Goal: Register for event/course

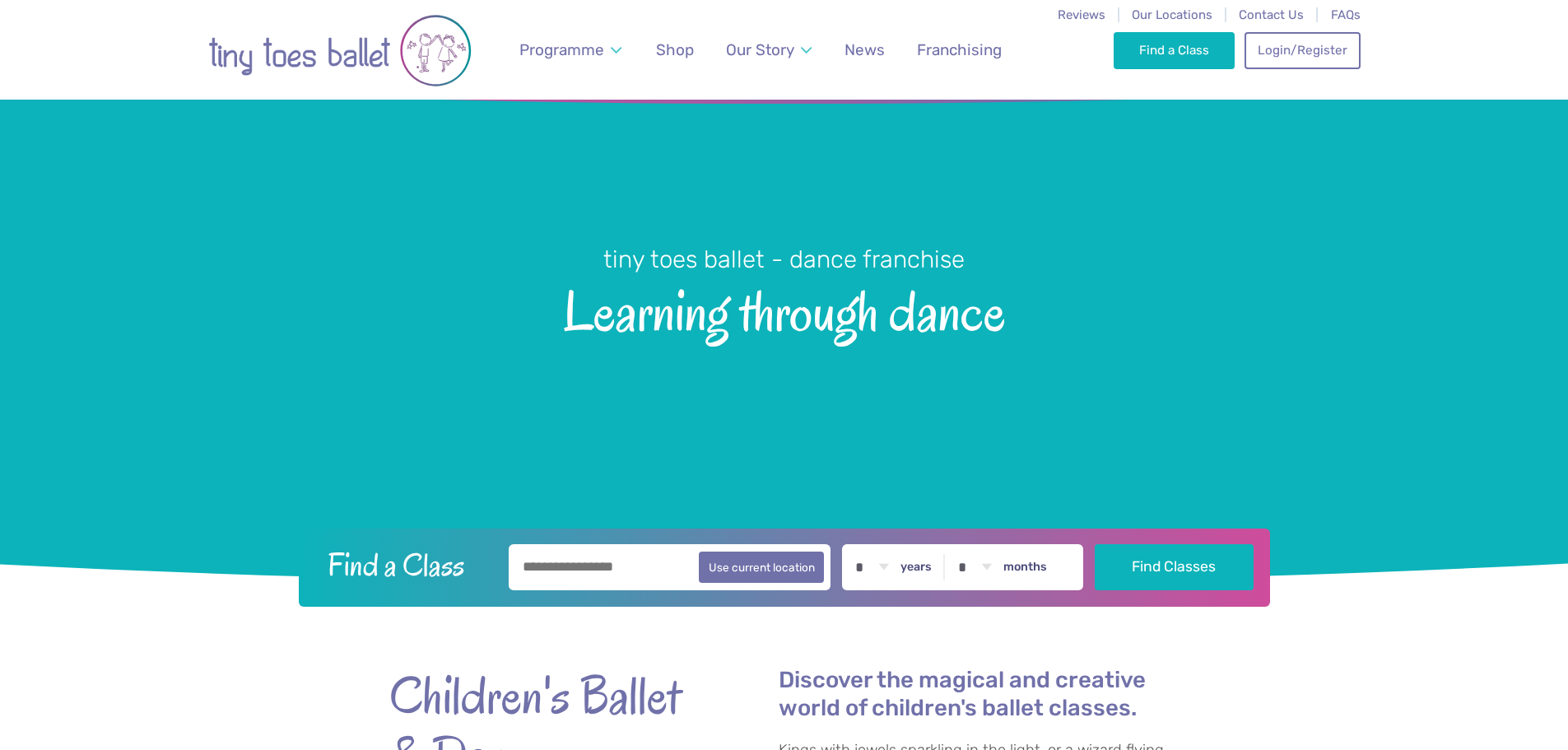
scroll to position [83, 0]
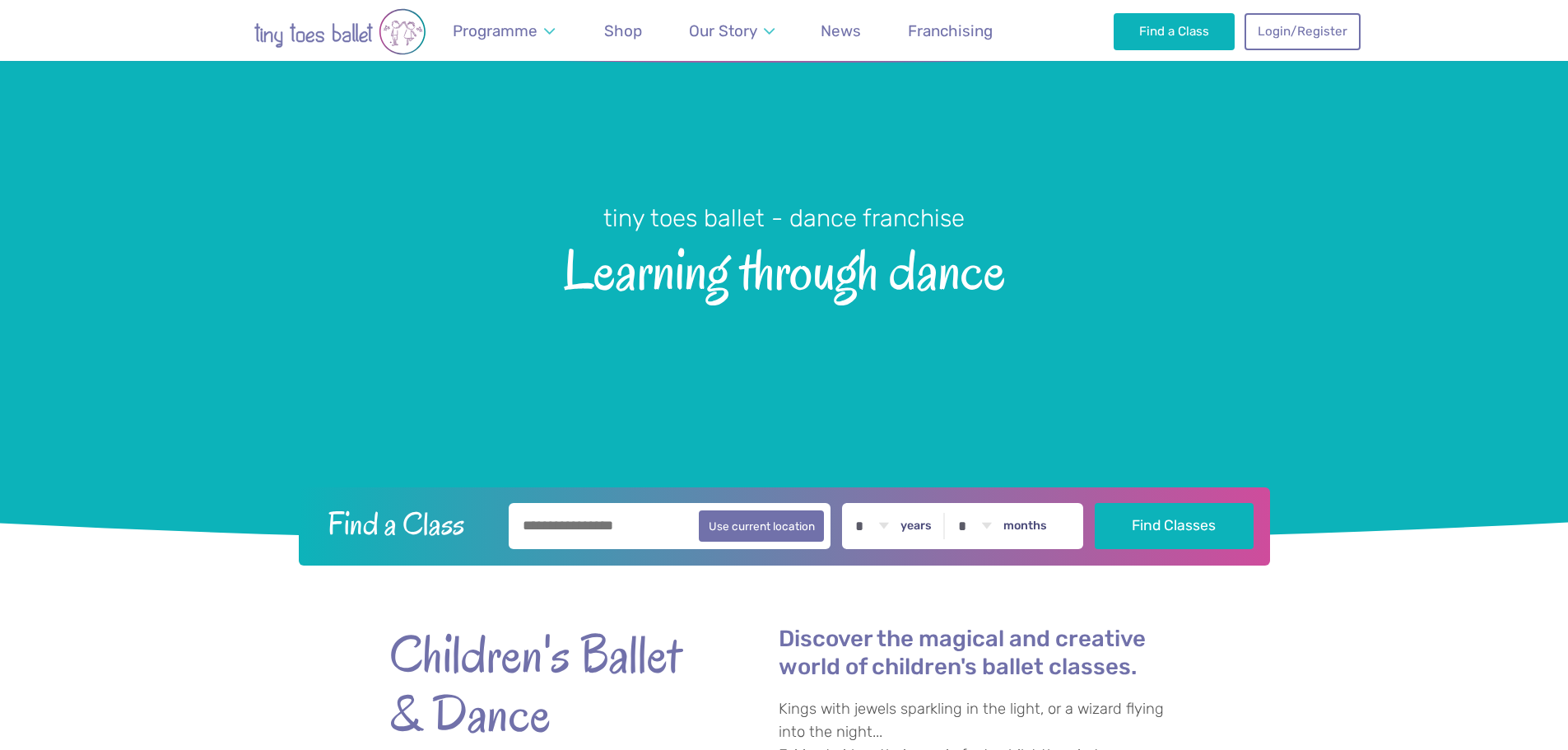
click at [560, 524] on input "text" at bounding box center [670, 526] width 323 height 46
click at [734, 533] on button "Use current location" at bounding box center [761, 526] width 126 height 32
click at [608, 539] on input "**********" at bounding box center [670, 526] width 323 height 46
drag, startPoint x: 604, startPoint y: 530, endPoint x: 465, endPoint y: 539, distance: 139.3
click at [465, 539] on form "**********" at bounding box center [784, 526] width 950 height 46
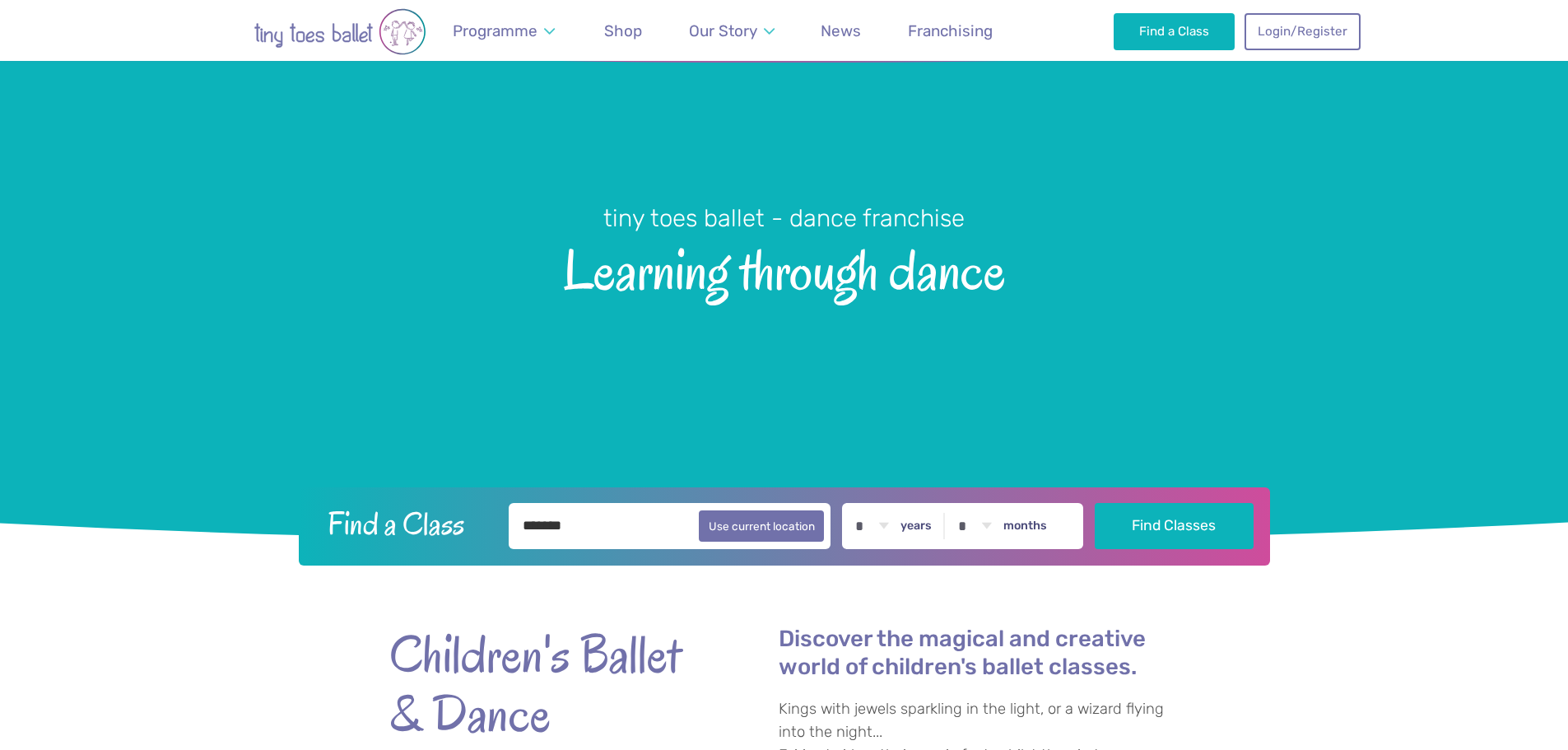
type input "*******"
click at [1175, 532] on button "Find Classes" at bounding box center [1174, 526] width 159 height 46
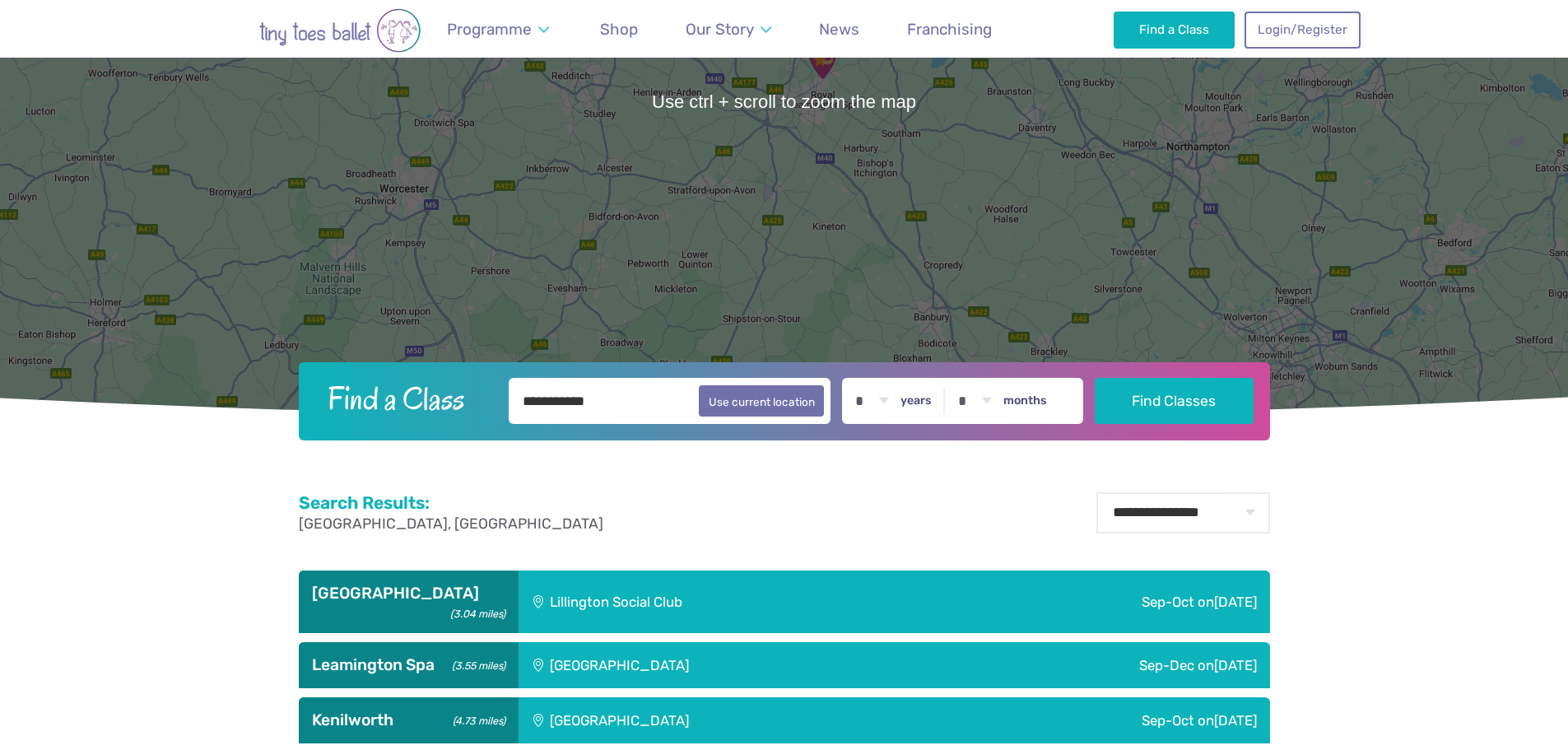
scroll to position [330, 0]
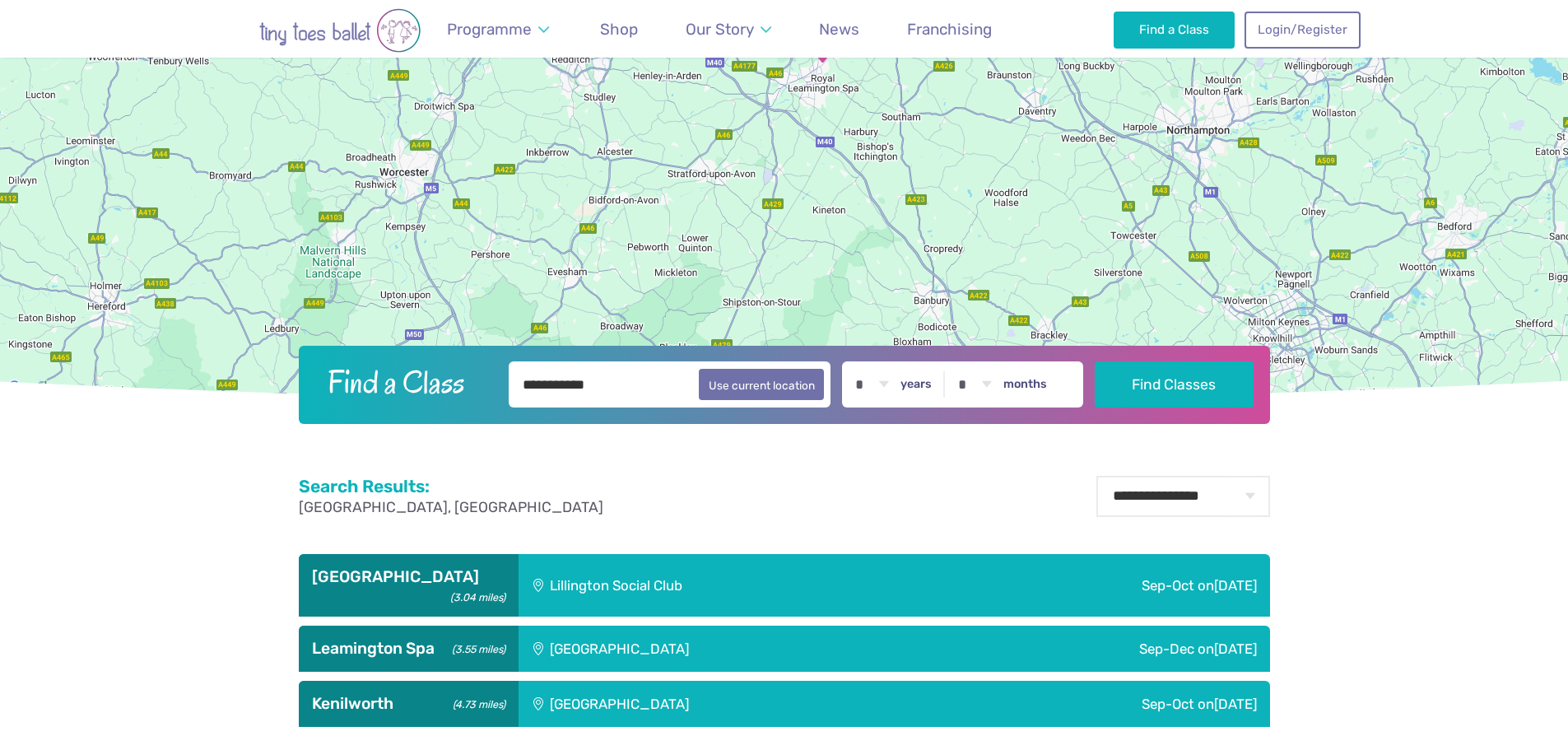
click at [409, 583] on h3 "Lillington (3.04 miles)" at bounding box center [409, 577] width 193 height 20
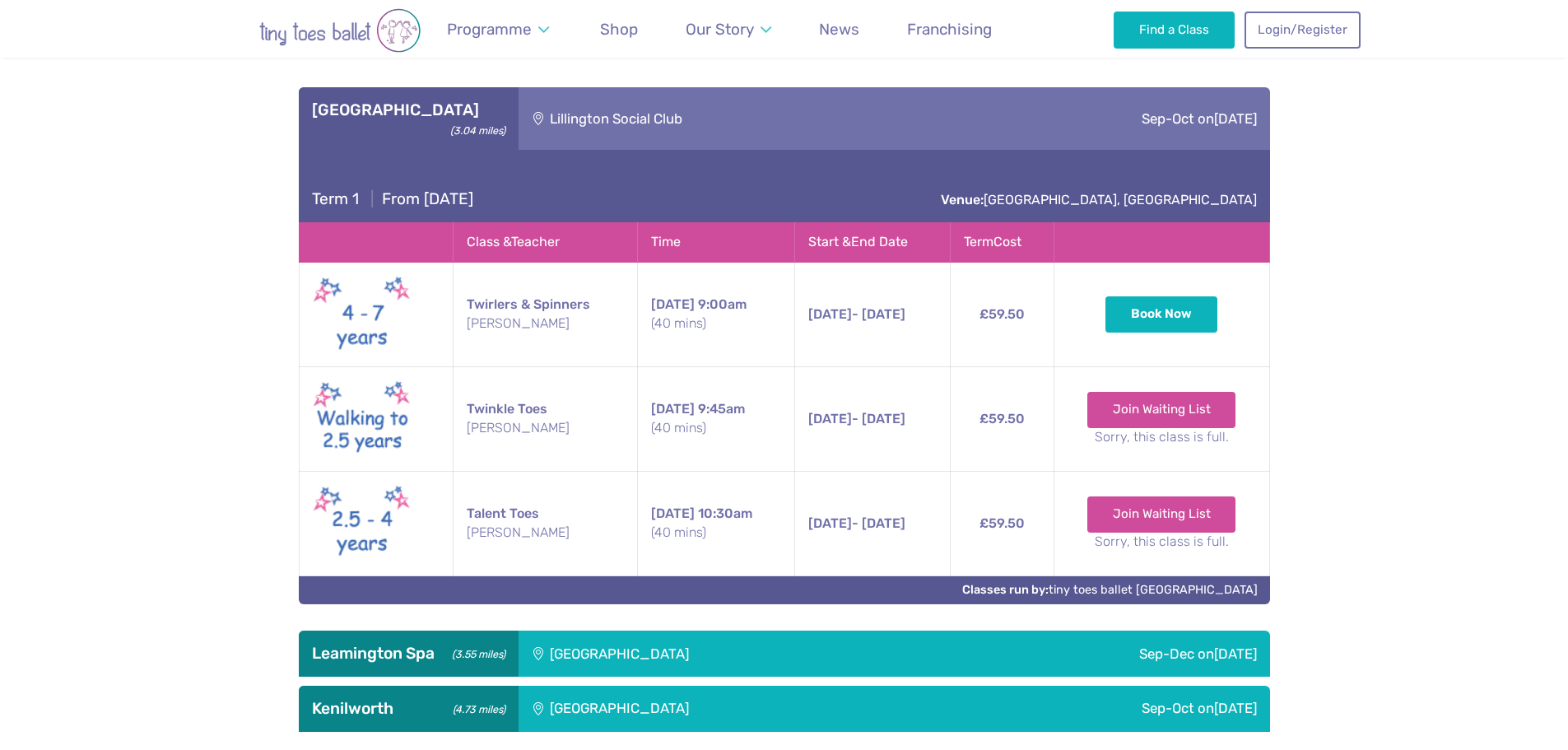
scroll to position [906, 0]
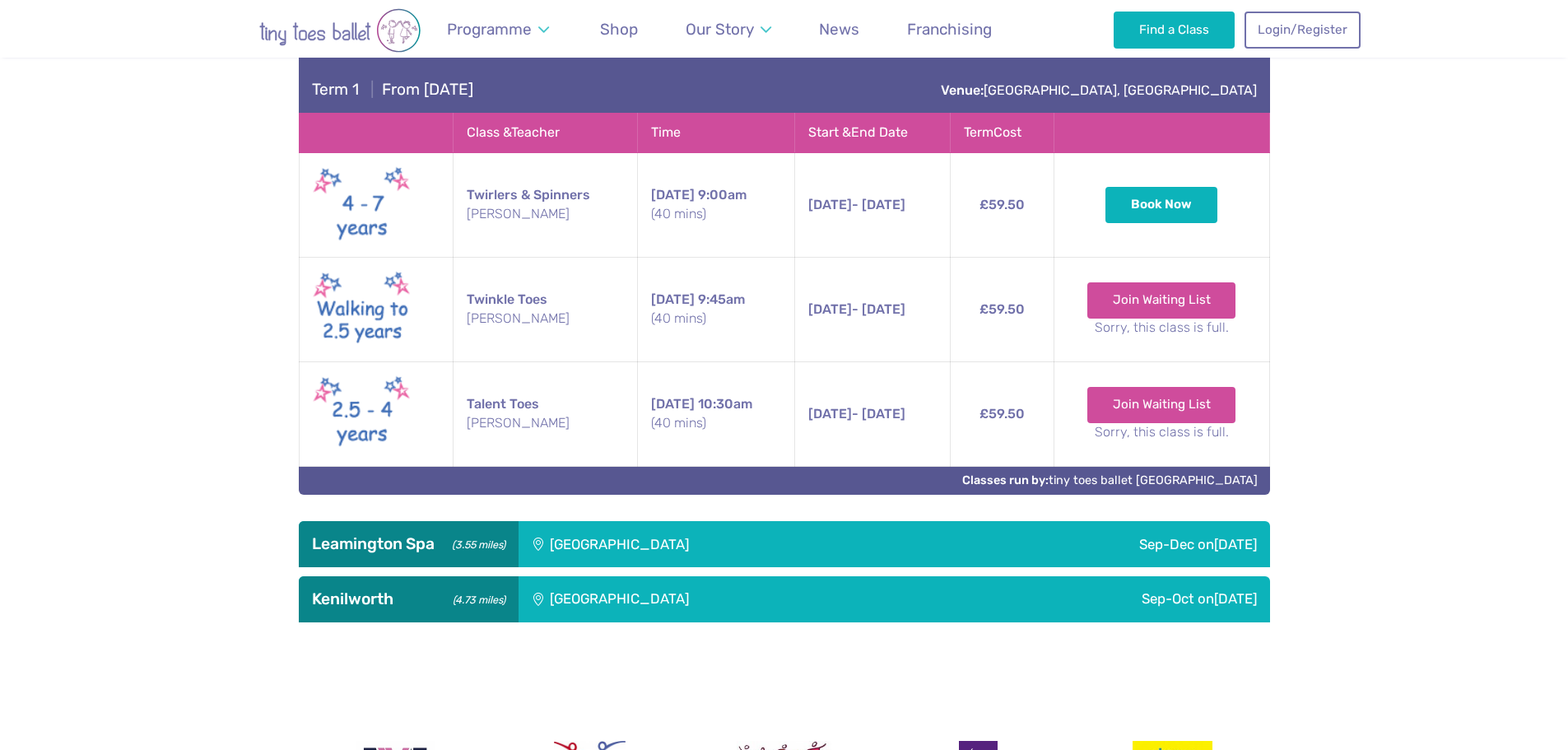
click at [323, 535] on h3 "Leamington Spa (3.55 miles)" at bounding box center [409, 544] width 193 height 20
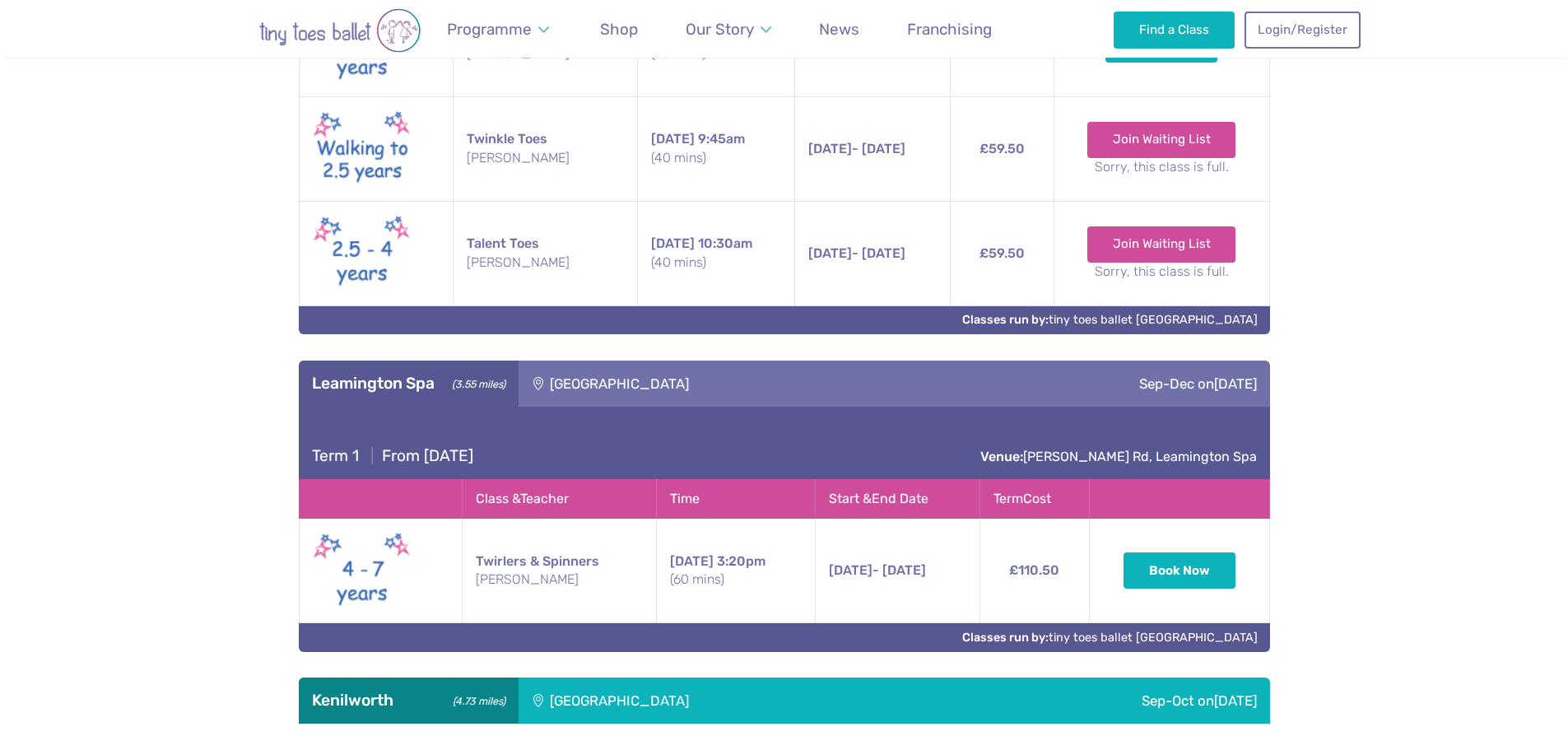
scroll to position [1070, 0]
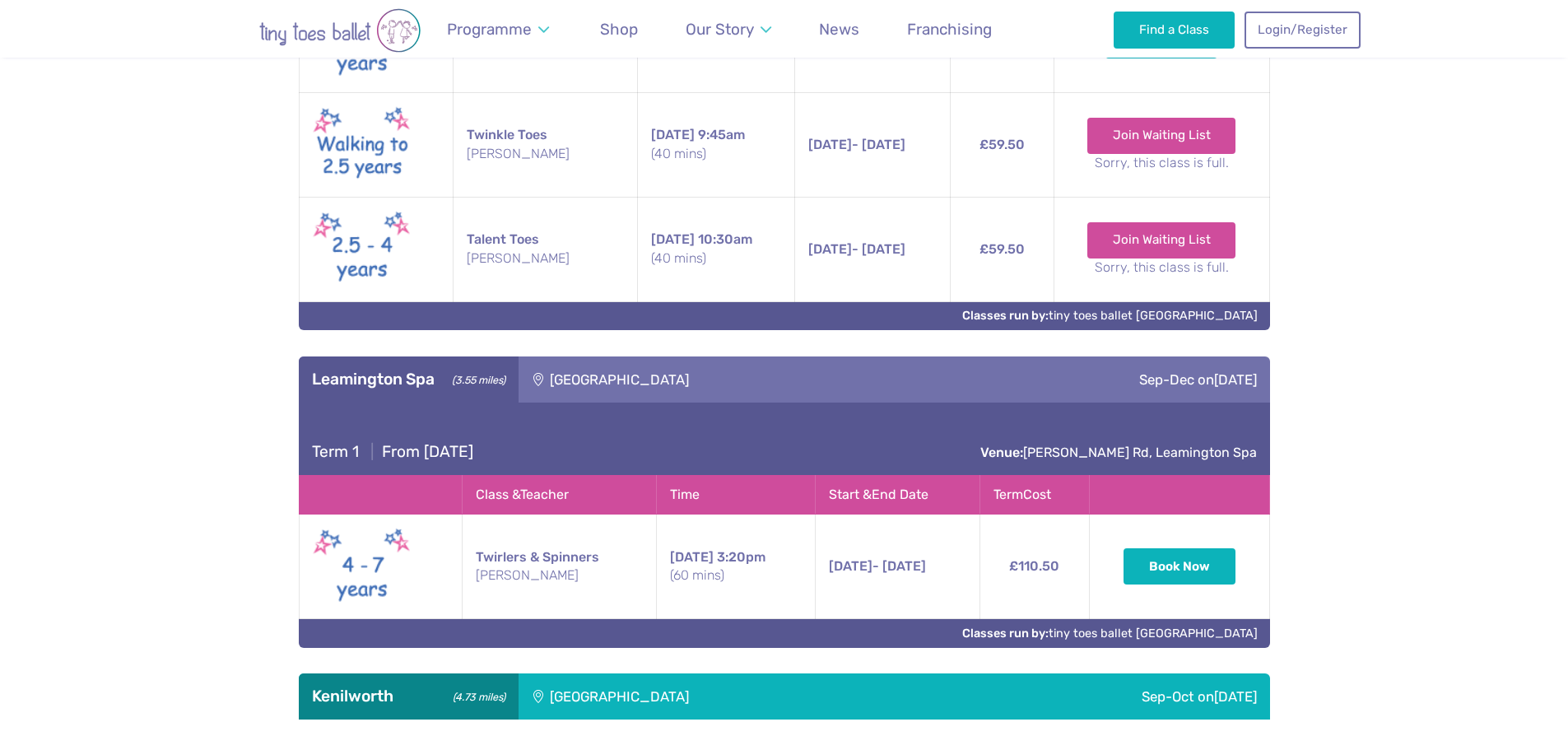
click at [336, 702] on div "Kenilworth (4.73 miles)" at bounding box center [409, 696] width 220 height 46
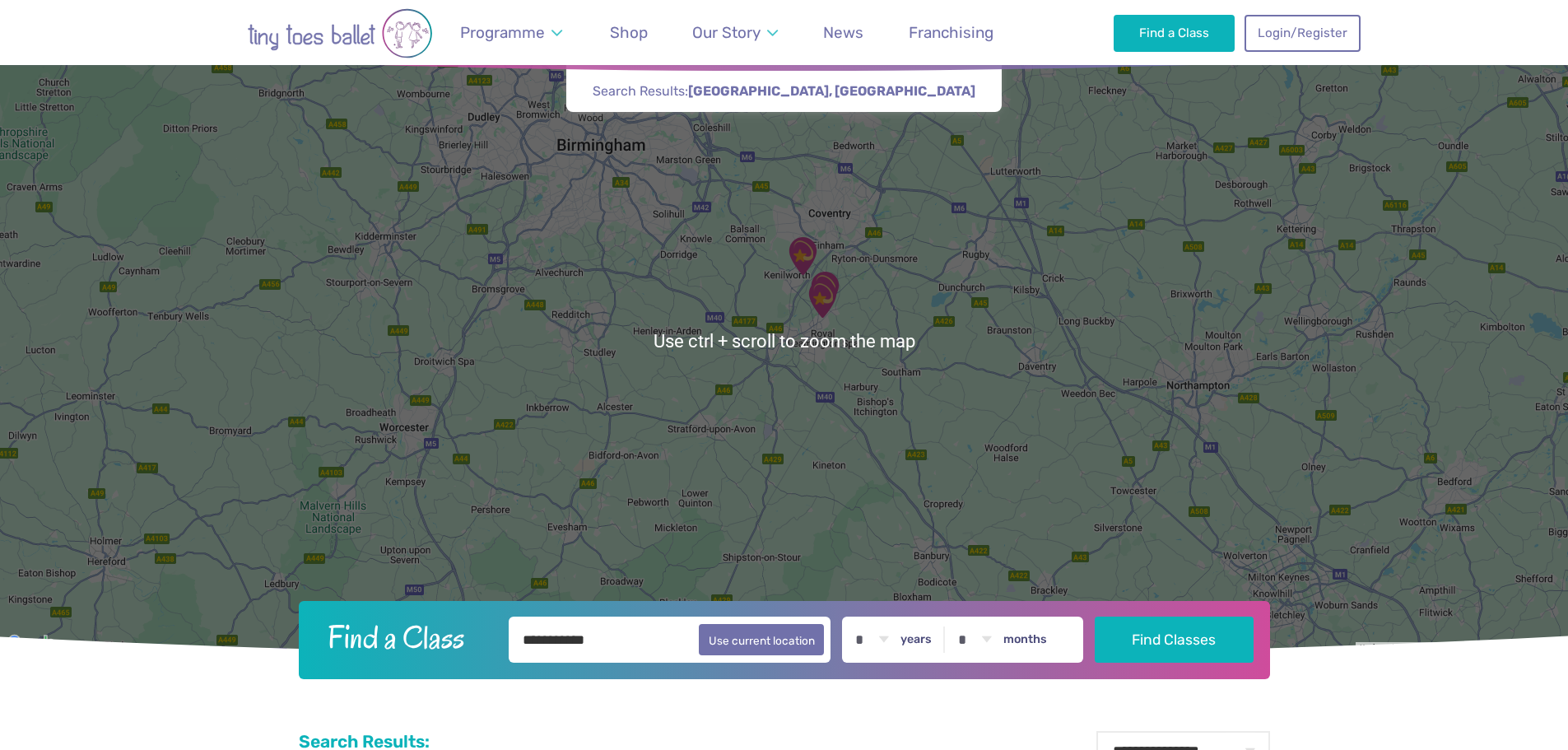
scroll to position [0, 0]
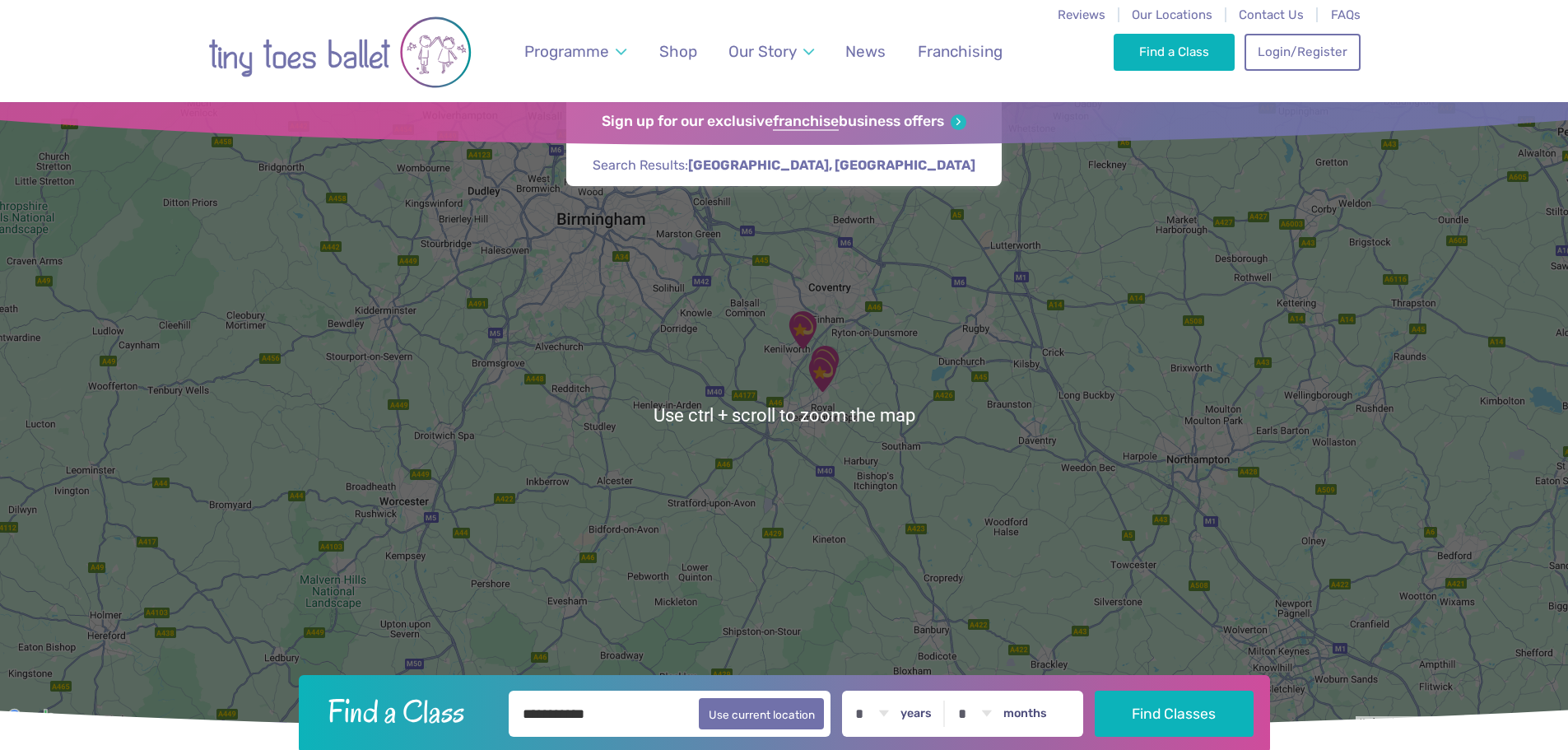
click at [1187, 12] on span "Our Locations" at bounding box center [1172, 14] width 81 height 14
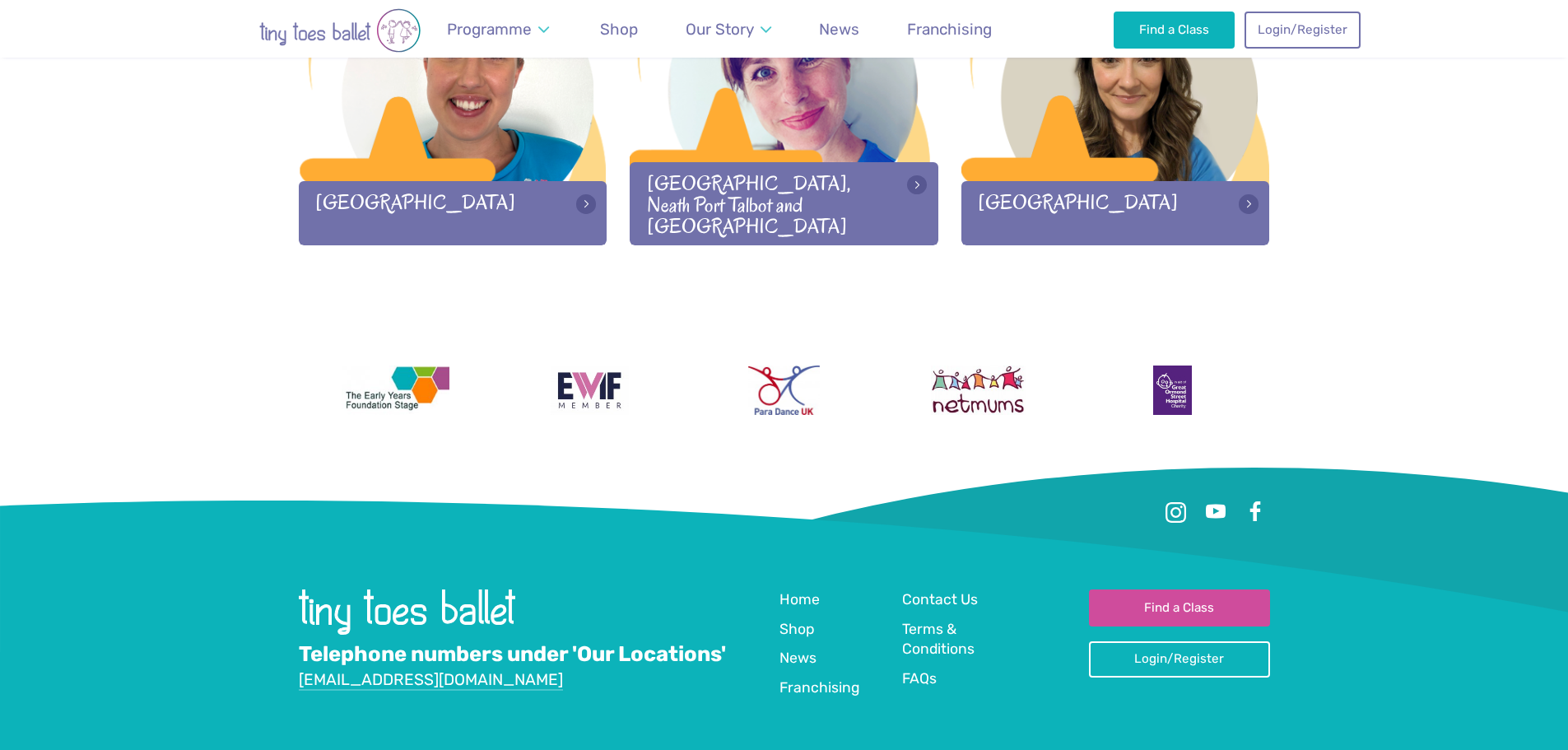
scroll to position [2274, 0]
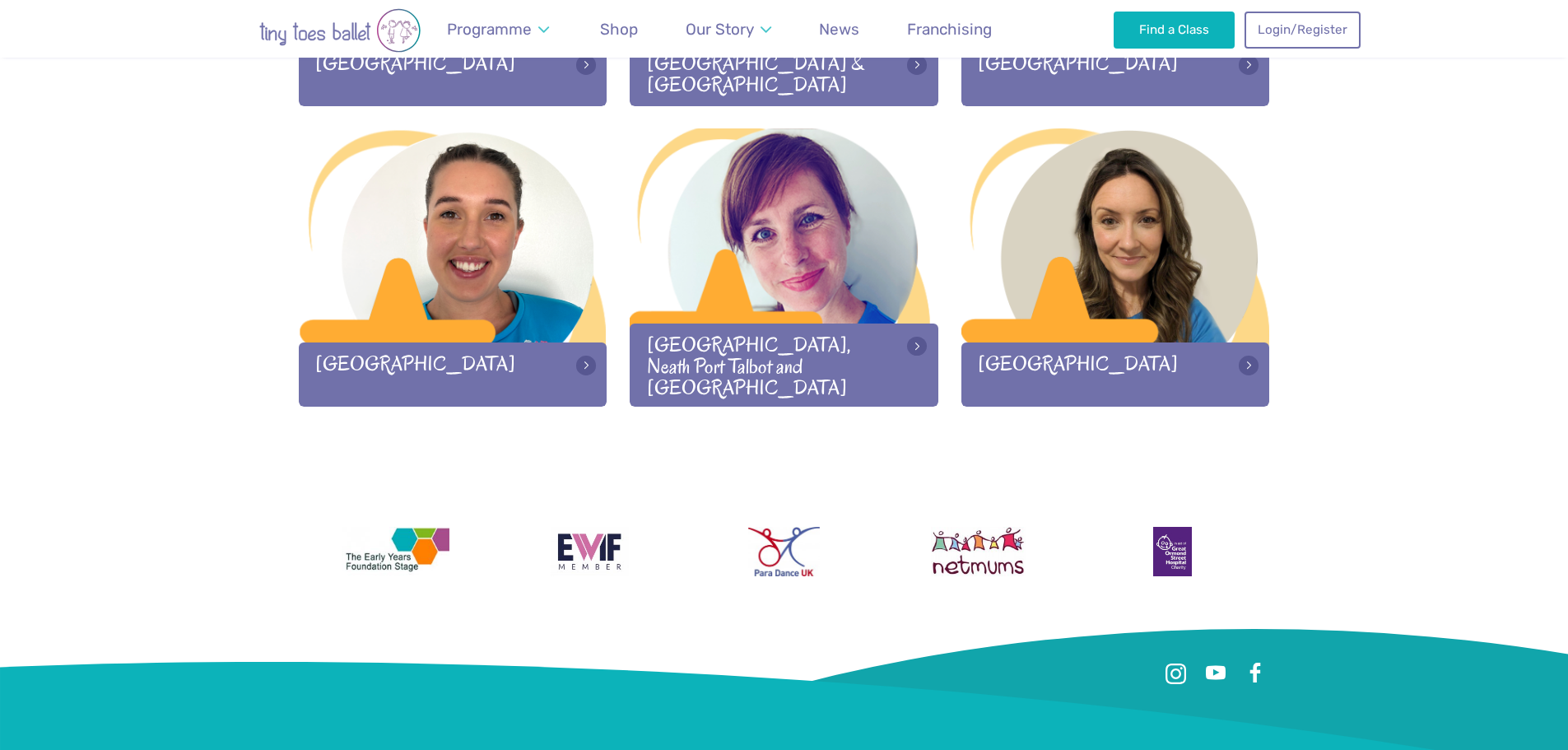
click at [1083, 234] on div at bounding box center [1115, 238] width 309 height 217
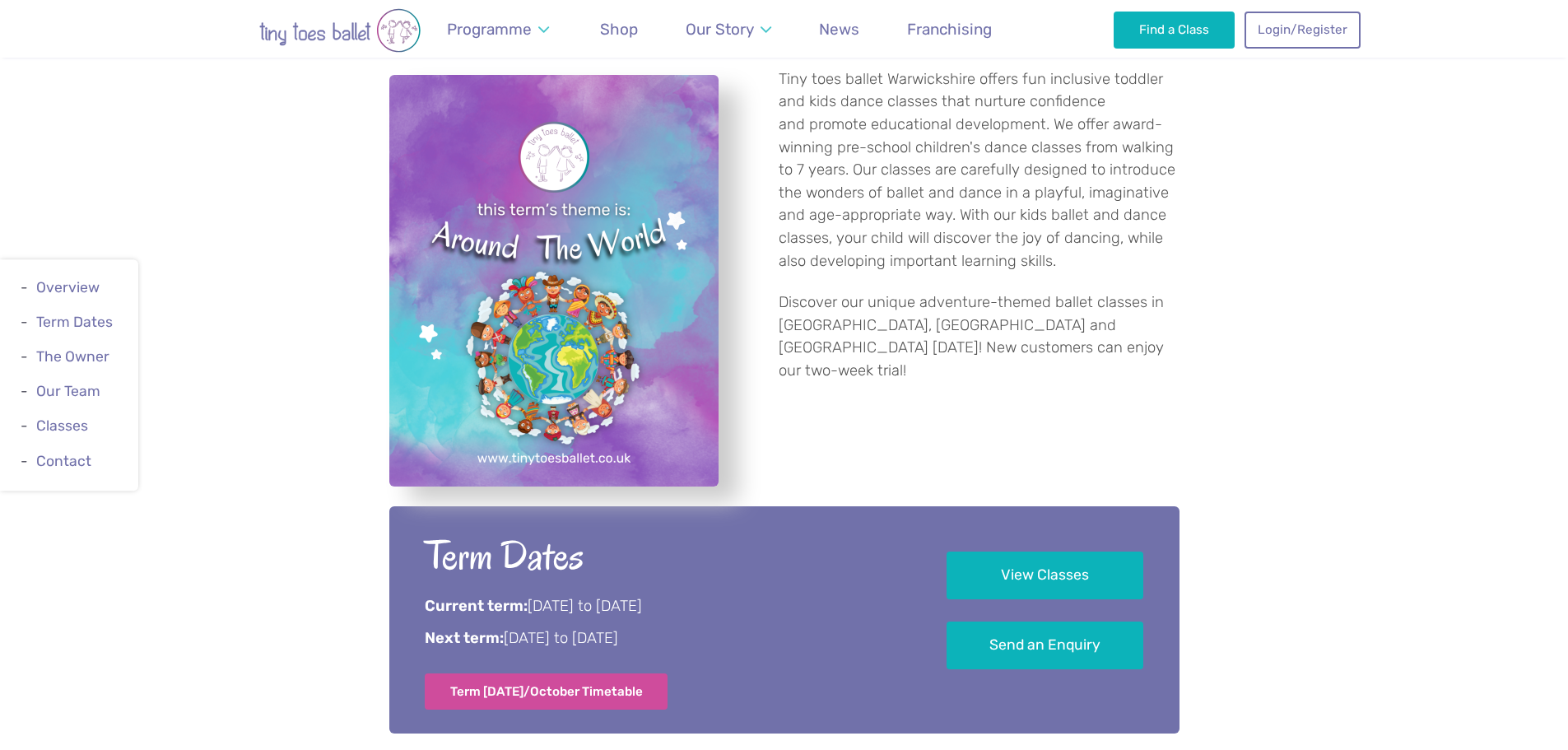
scroll to position [576, 0]
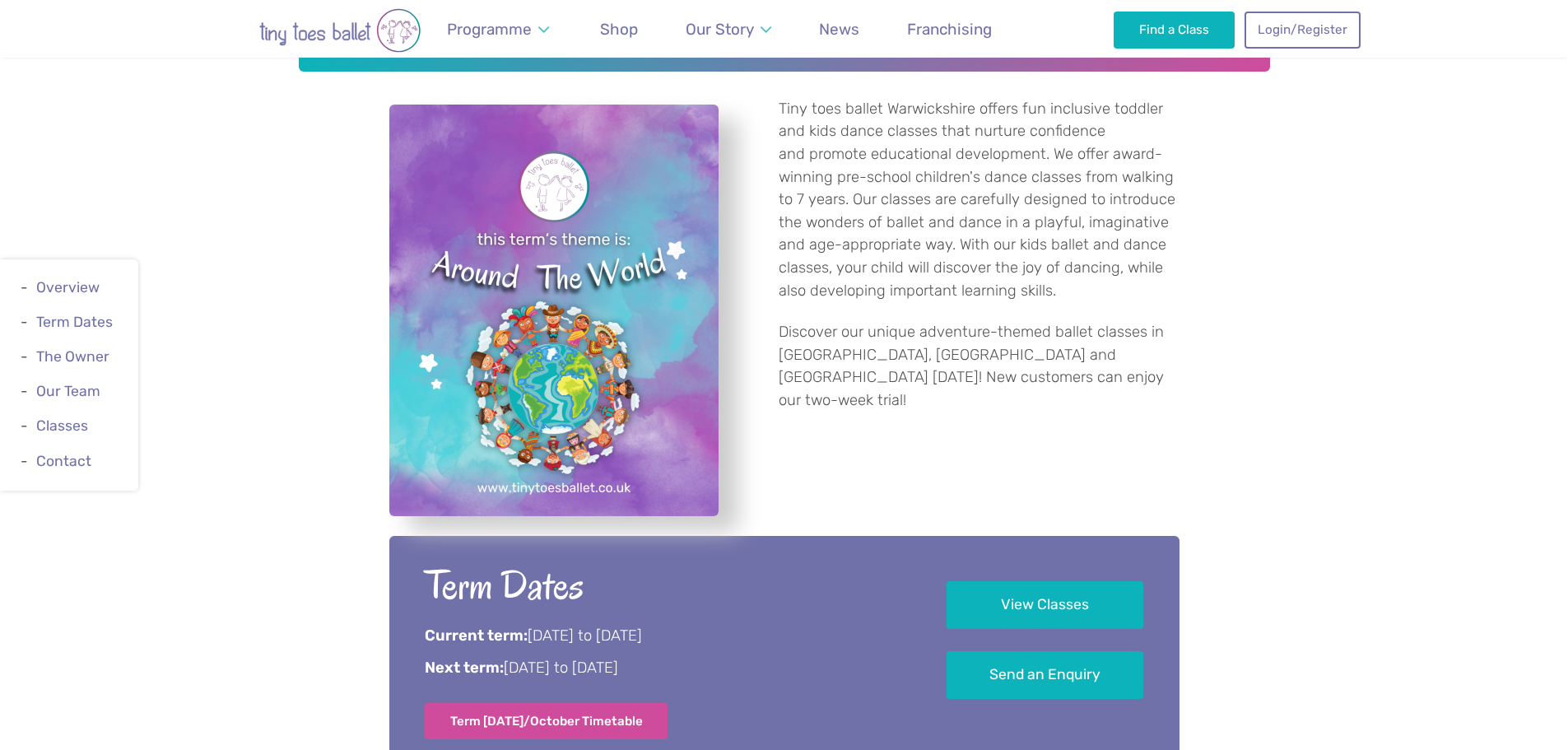
drag, startPoint x: 1296, startPoint y: 414, endPoint x: 1305, endPoint y: 351, distance: 63.6
click at [1296, 414] on div "Tiny toes ballet Warwickshire offers fun inclusive toddler and kids dance class…" at bounding box center [784, 310] width 1568 height 478
